Goal: Information Seeking & Learning: Find specific fact

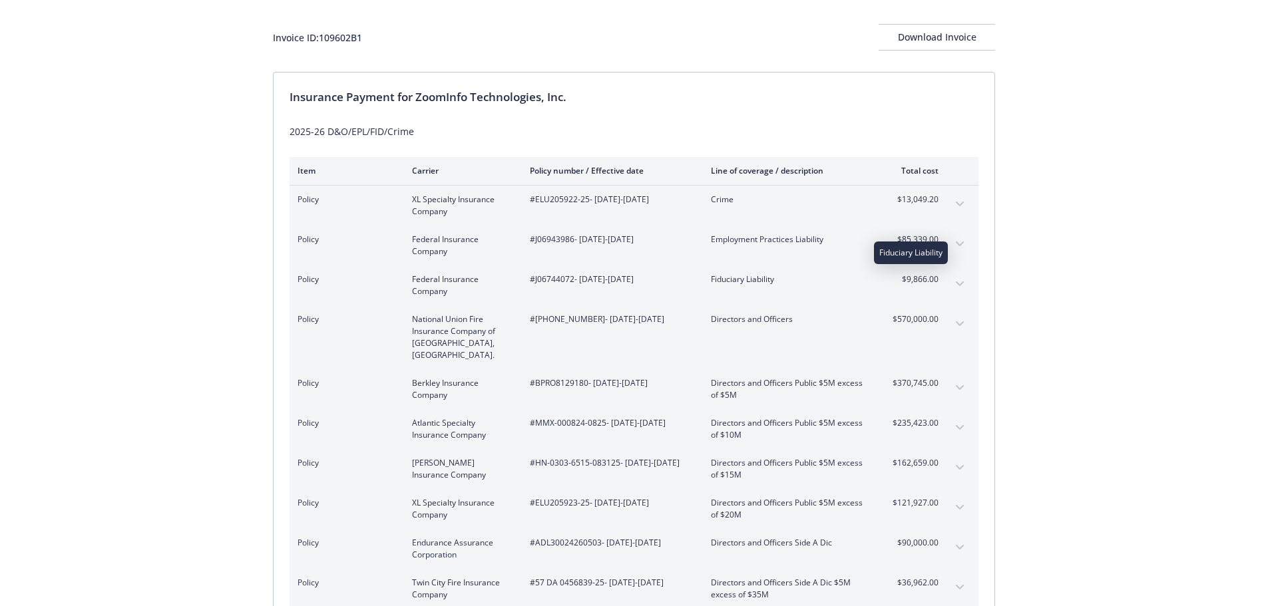
scroll to position [133, 0]
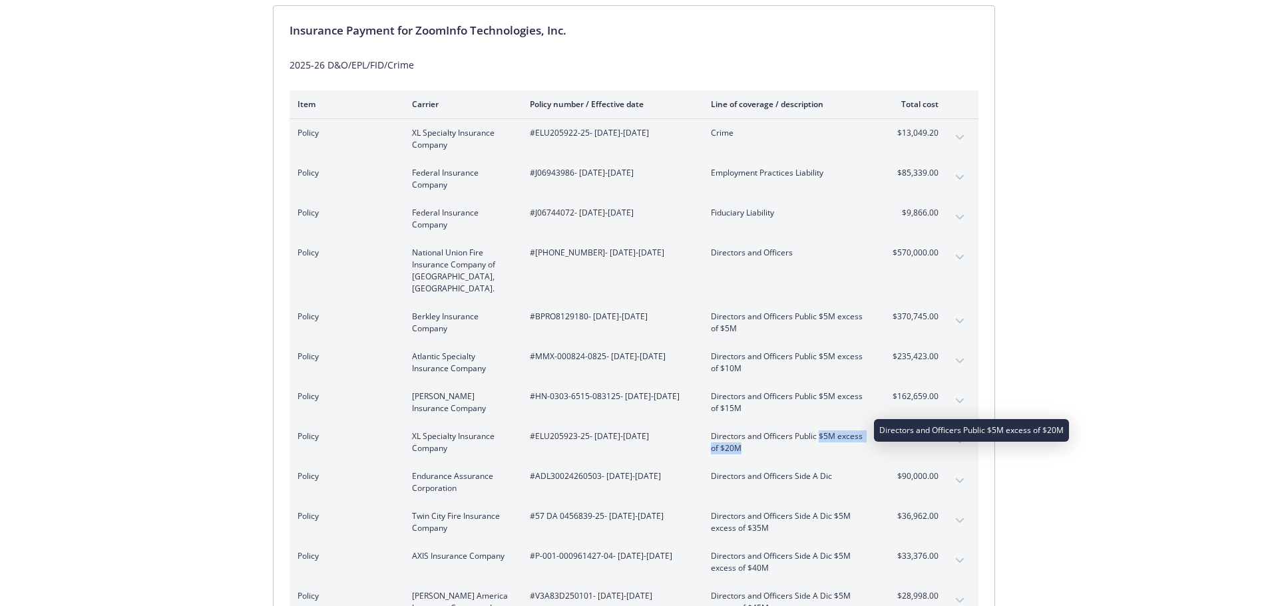
drag, startPoint x: 819, startPoint y: 424, endPoint x: 837, endPoint y: 438, distance: 22.8
click at [837, 438] on span "Directors and Officers Public $5M excess of $20M" at bounding box center [789, 443] width 156 height 24
copy span "$5M excess of $20M"
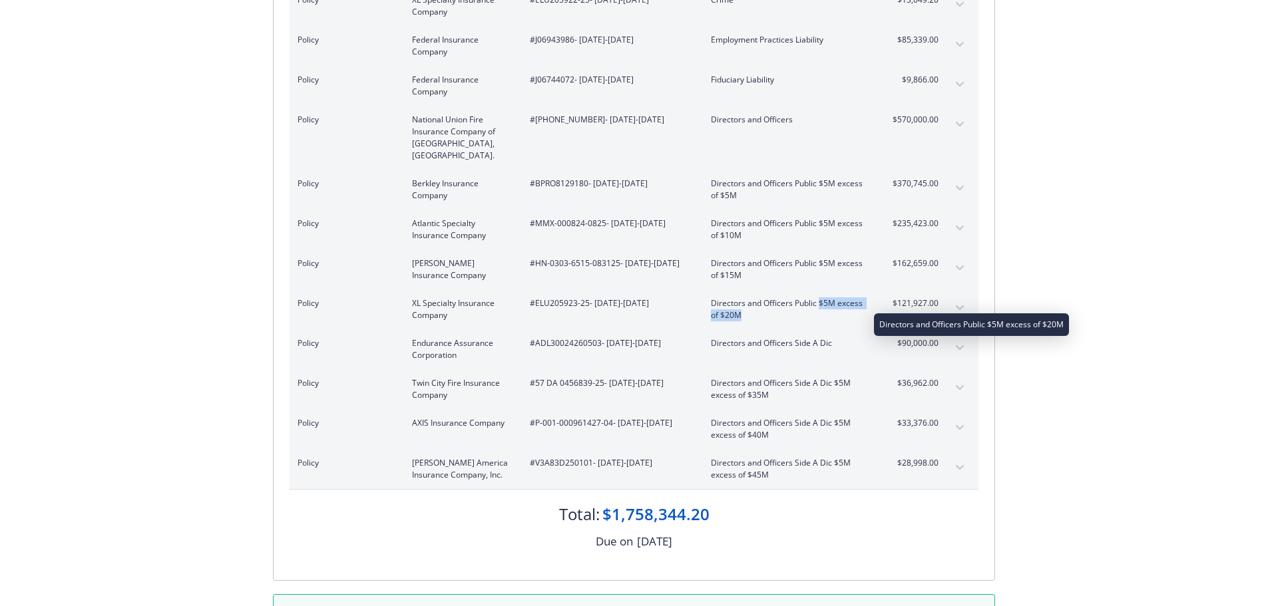
scroll to position [200, 0]
